Goal: Information Seeking & Learning: Learn about a topic

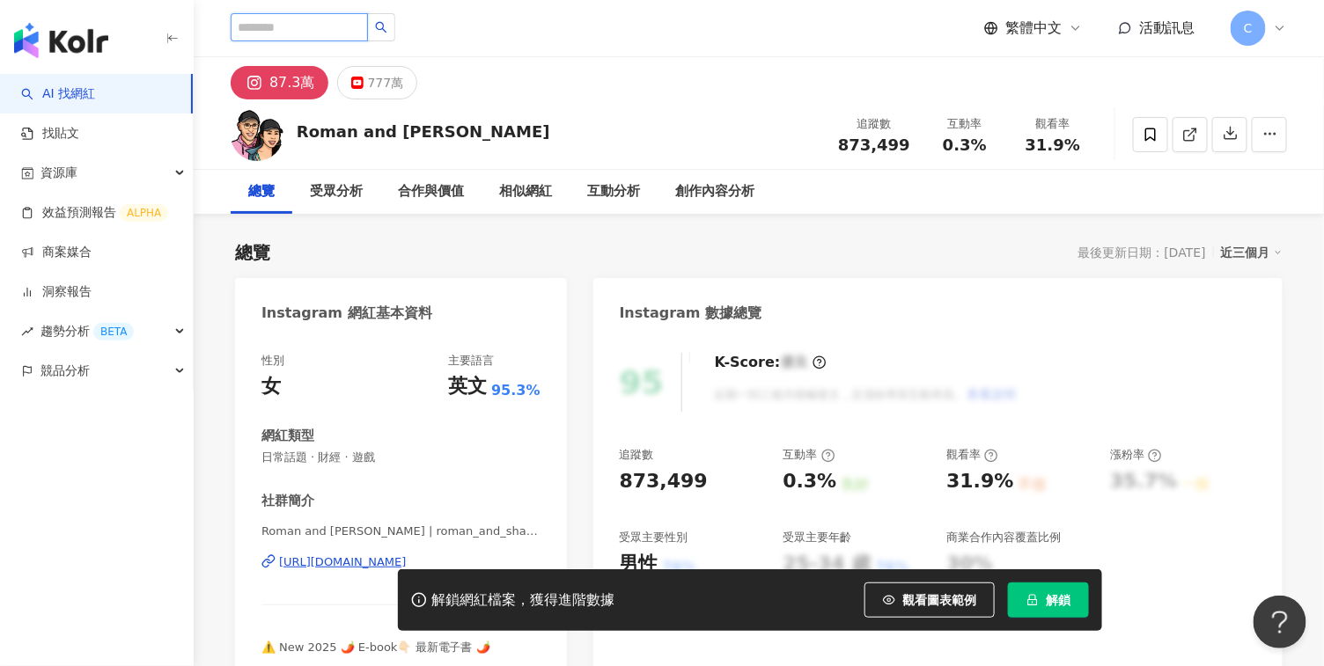
click at [368, 33] on input "search" at bounding box center [299, 27] width 137 height 28
paste input "**********"
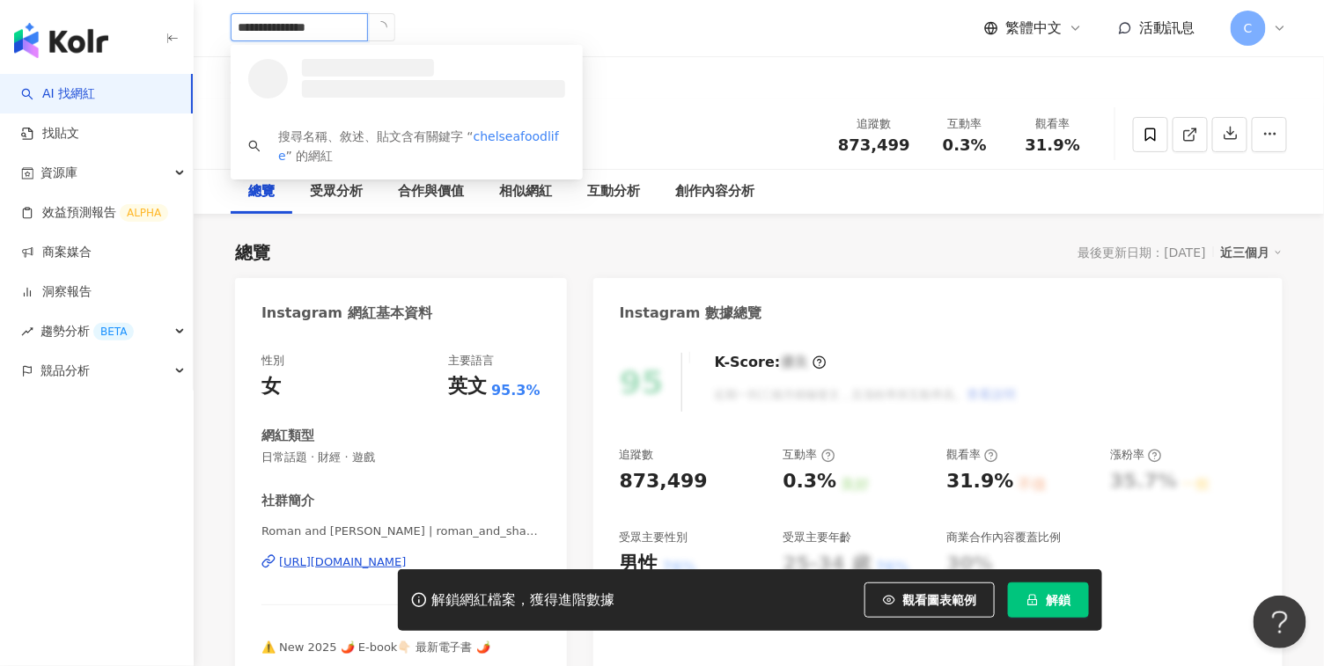
type input "**********"
